Goal: Task Accomplishment & Management: Use online tool/utility

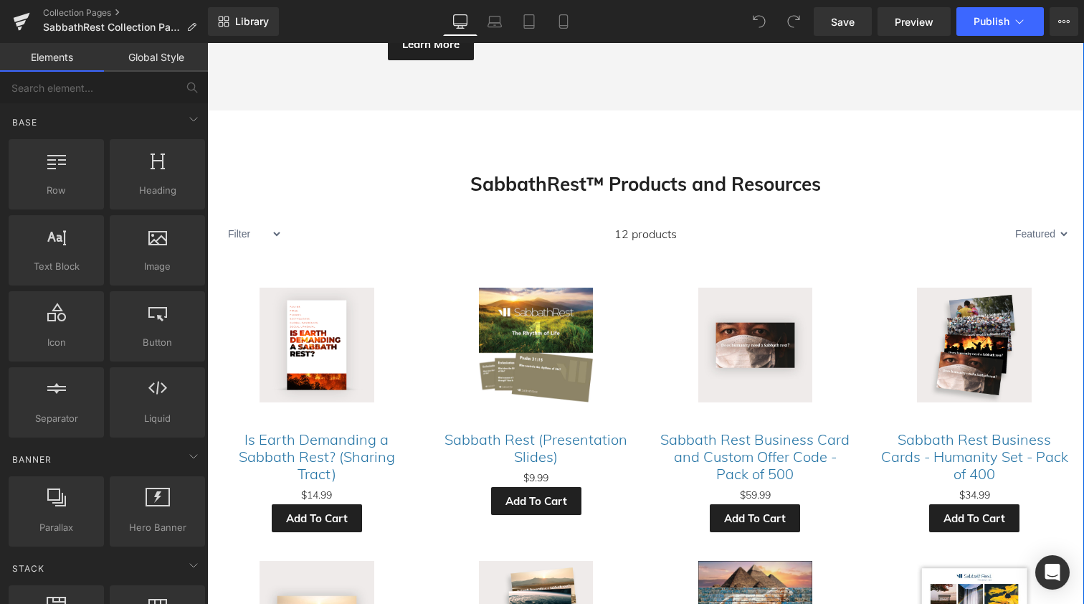
scroll to position [2358, 0]
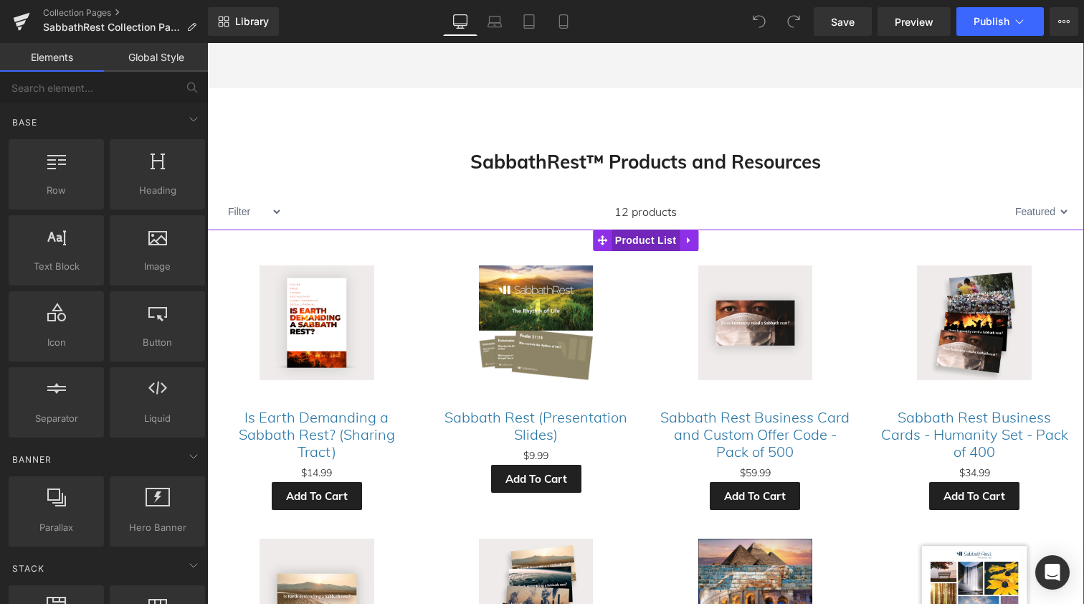
click at [633, 229] on span "Product List" at bounding box center [646, 240] width 68 height 22
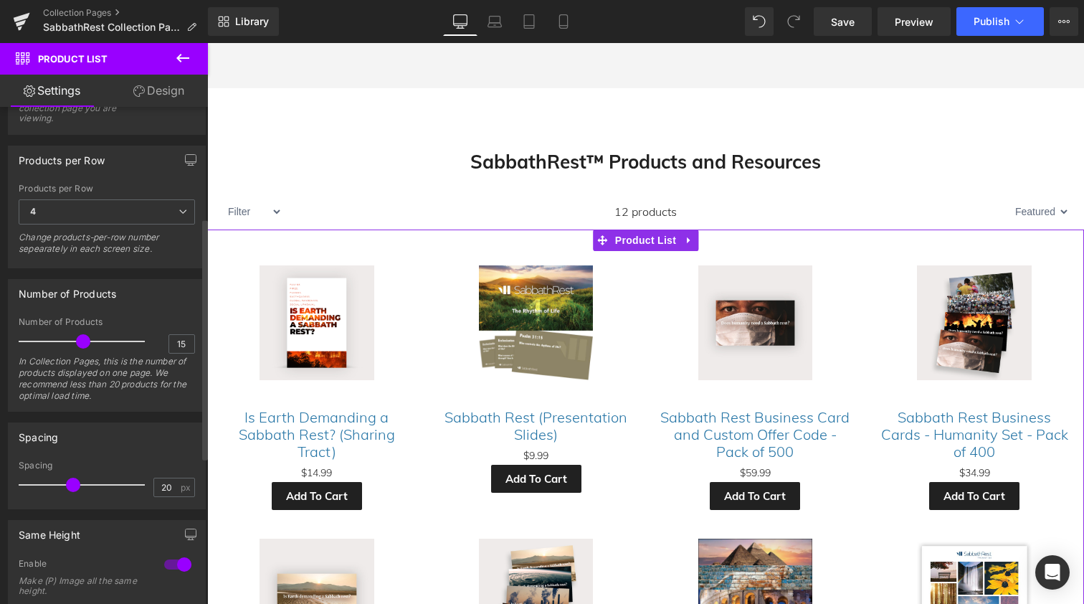
scroll to position [242, 0]
type input "30"
drag, startPoint x: 80, startPoint y: 337, endPoint x: 150, endPoint y: 334, distance: 69.6
click at [150, 334] on div "Number of Products 30 In Collection Pages, this is the number of products displ…" at bounding box center [107, 360] width 176 height 94
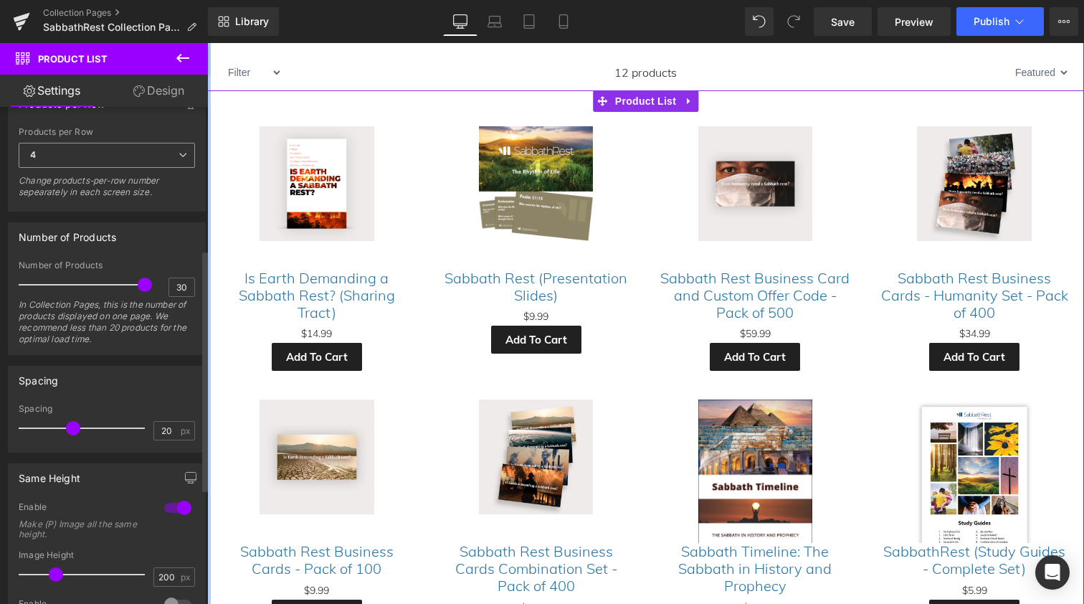
scroll to position [300, 0]
drag, startPoint x: 74, startPoint y: 425, endPoint x: 100, endPoint y: 423, distance: 25.9
click at [100, 423] on span at bounding box center [99, 424] width 14 height 14
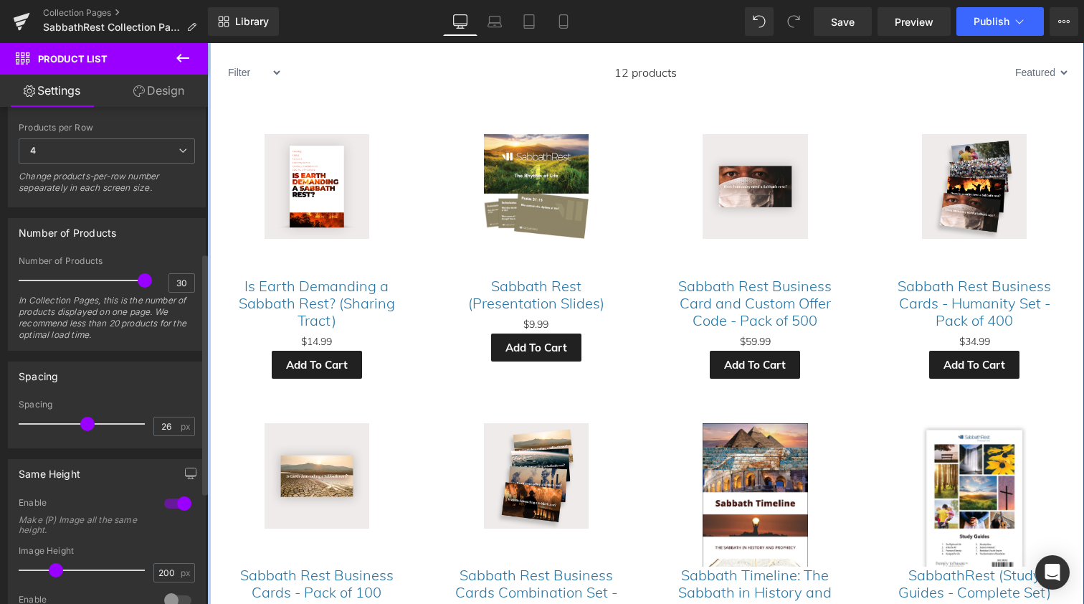
type input "25"
drag, startPoint x: 96, startPoint y: 422, endPoint x: 82, endPoint y: 421, distance: 13.6
click at [82, 421] on span at bounding box center [85, 424] width 14 height 14
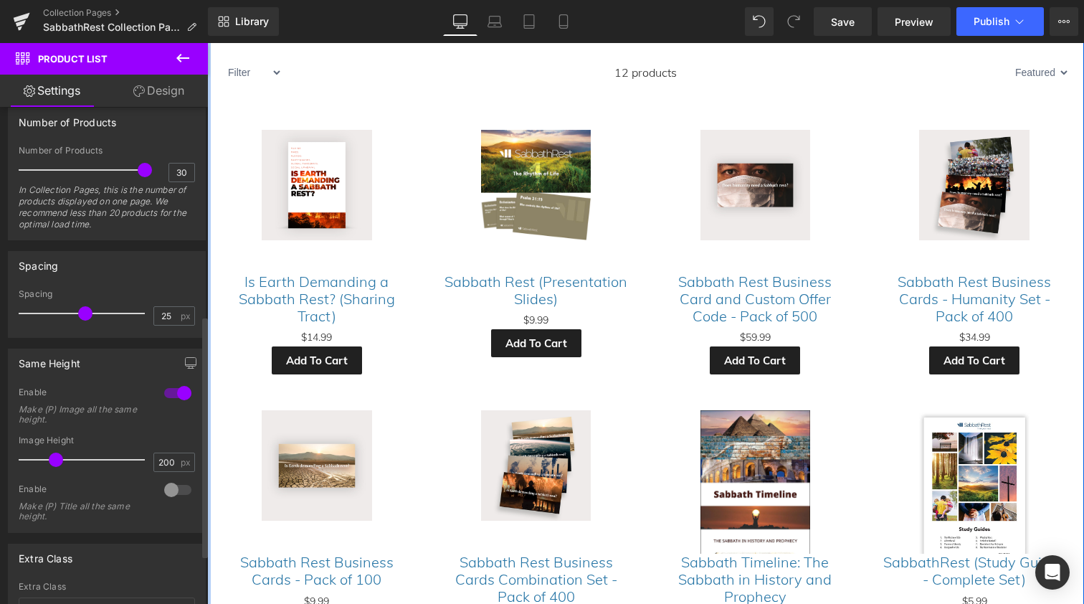
scroll to position [440, 0]
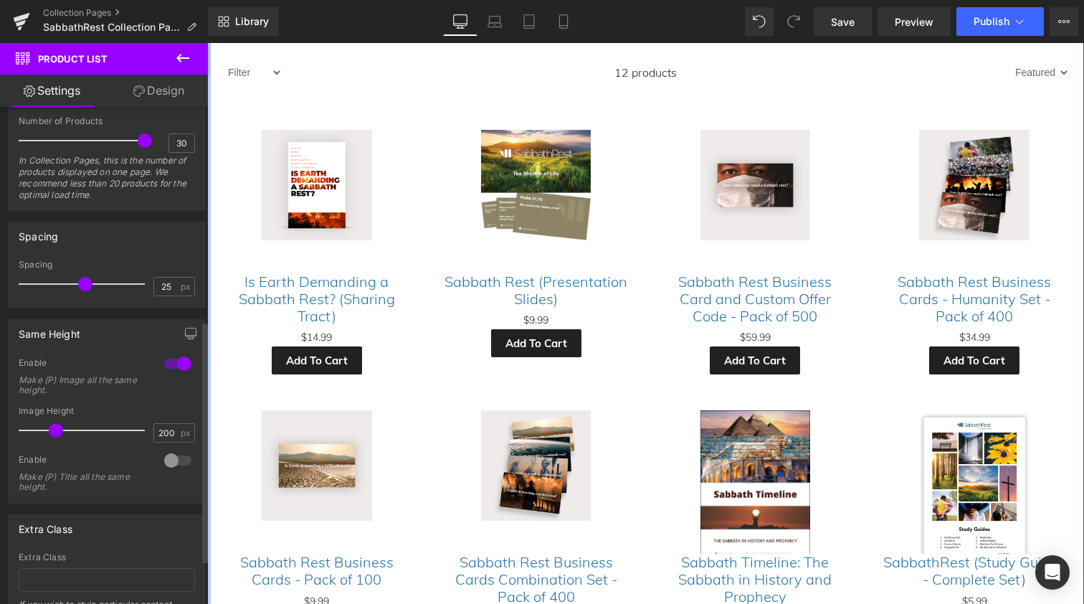
click at [166, 362] on div at bounding box center [178, 363] width 34 height 23
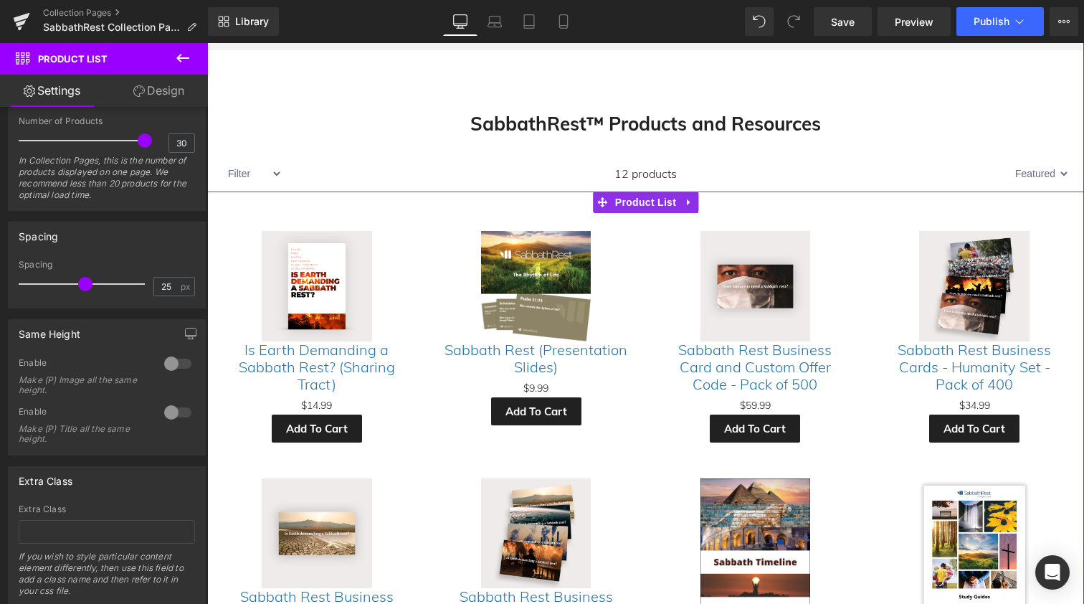
scroll to position [2398, 0]
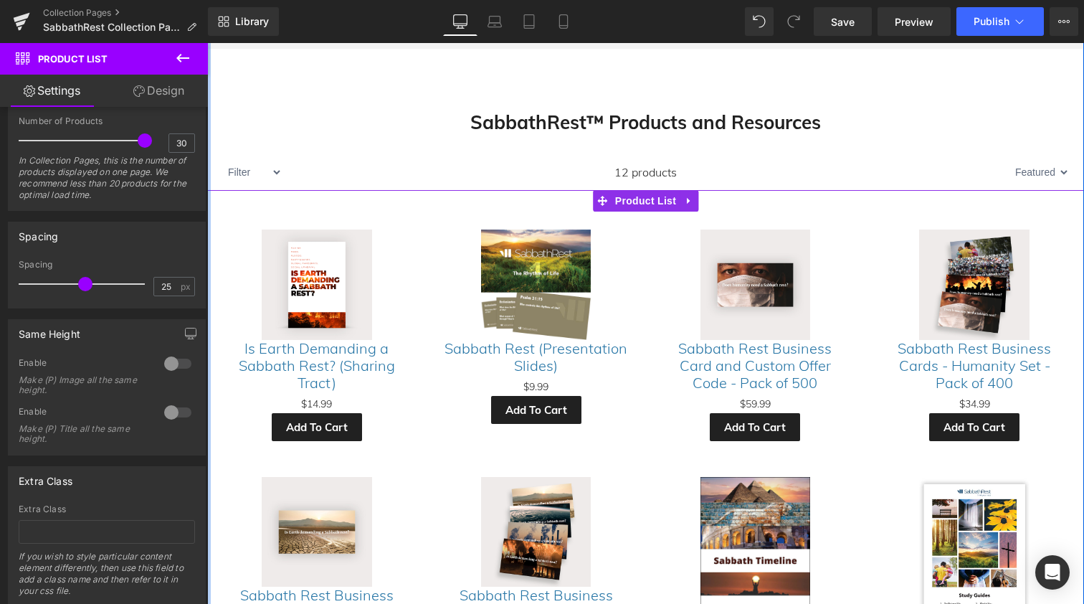
click at [163, 88] on link "Design" at bounding box center [159, 91] width 104 height 32
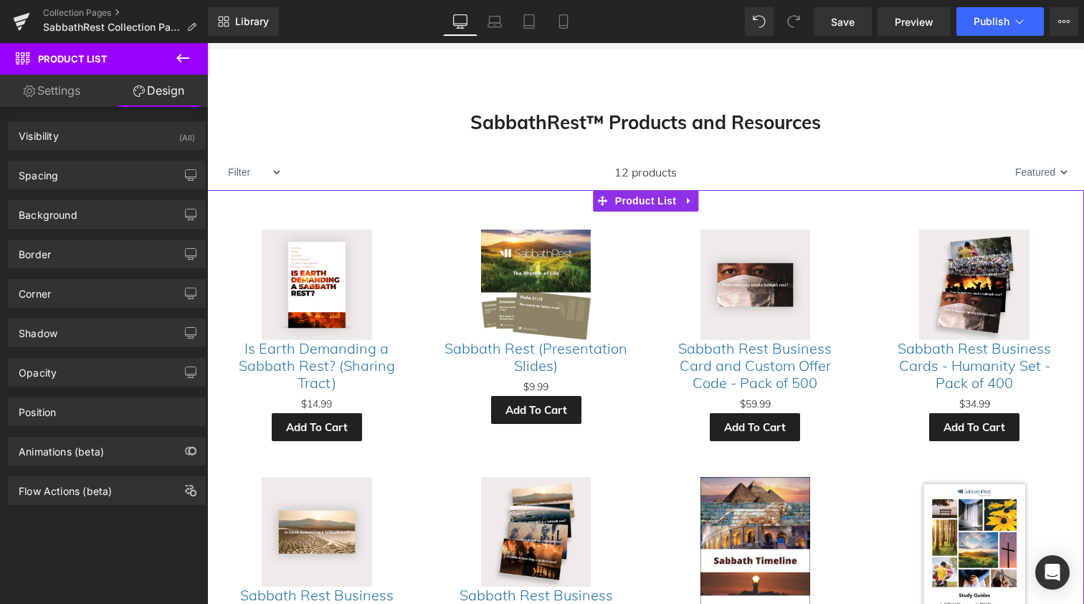
click at [66, 95] on link "Settings" at bounding box center [52, 91] width 104 height 32
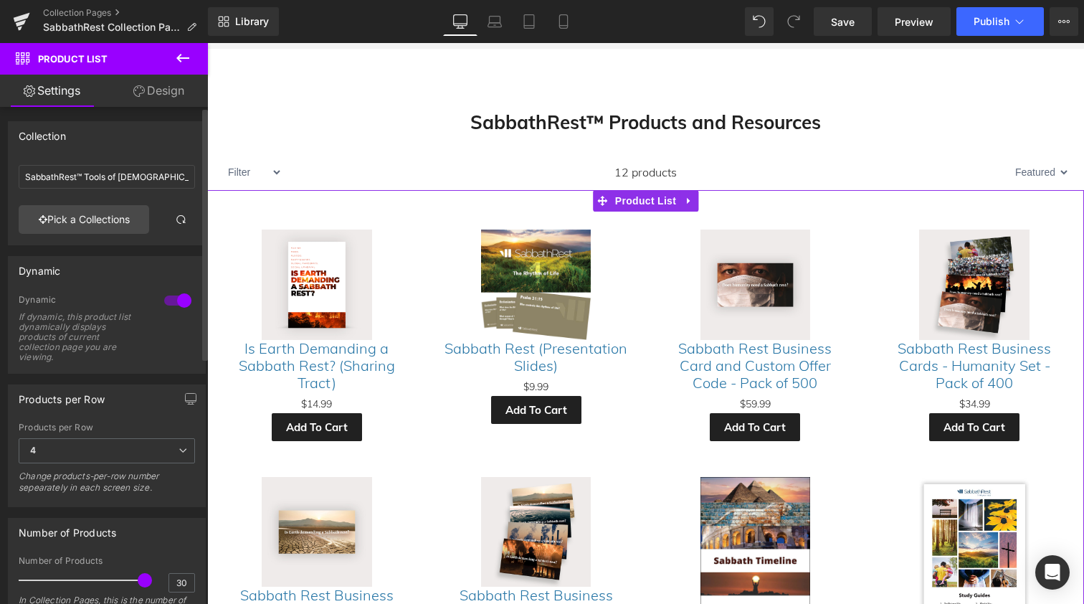
scroll to position [0, 0]
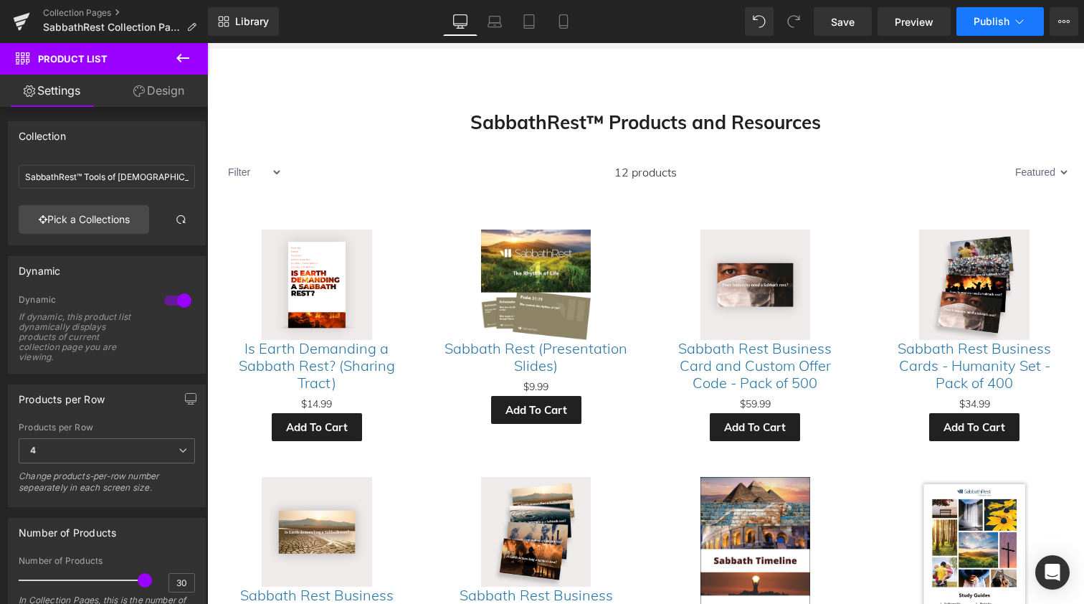
click at [993, 19] on span "Publish" at bounding box center [992, 21] width 36 height 11
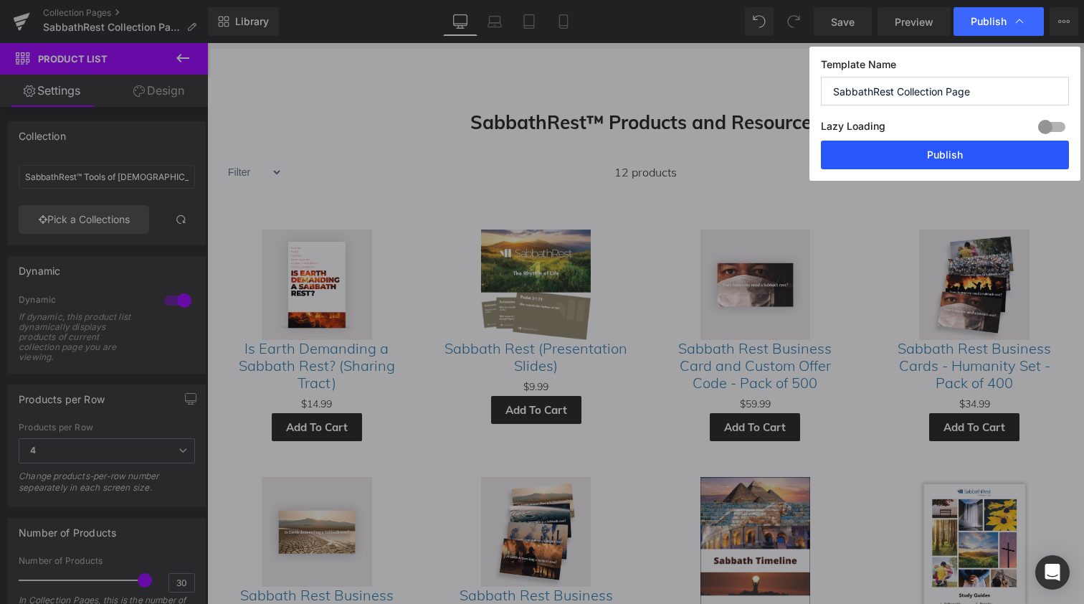
click at [941, 153] on button "Publish" at bounding box center [945, 155] width 248 height 29
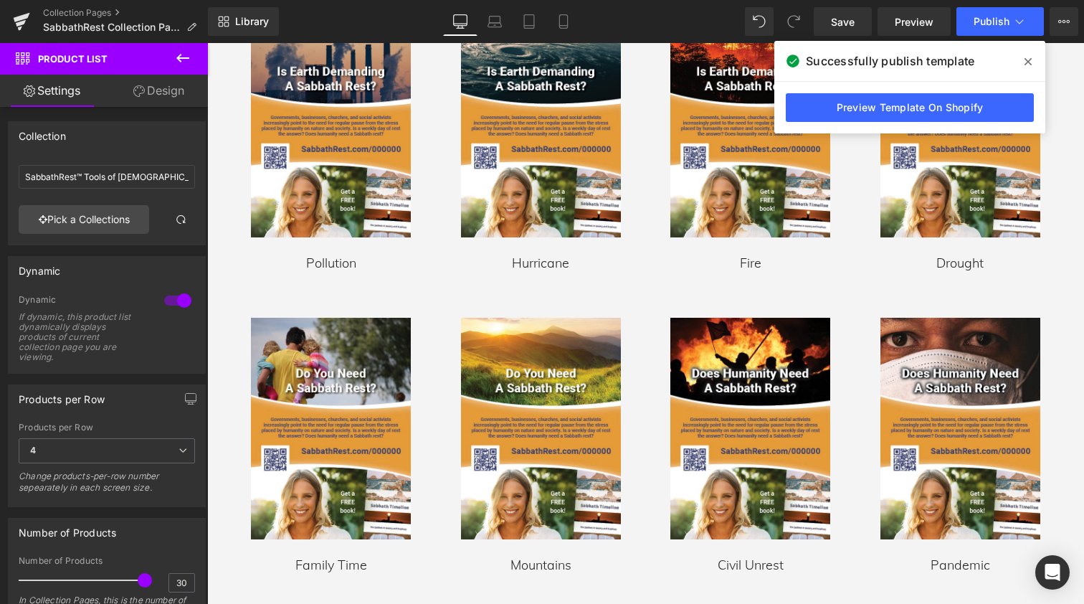
scroll to position [997, 0]
